Goal: Task Accomplishment & Management: Manage account settings

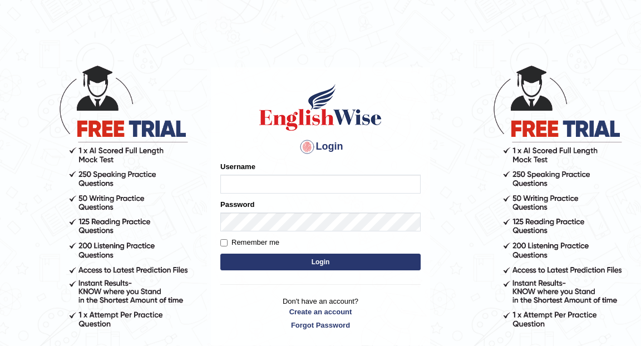
type input "Eunice7589"
click at [300, 263] on button "Login" at bounding box center [320, 262] width 200 height 17
